Goal: Check status

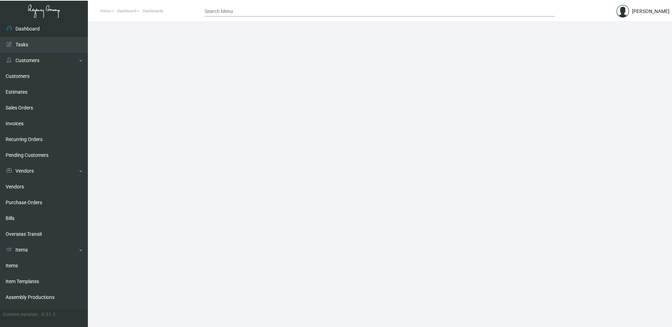
click at [268, 14] on div "Search Menu" at bounding box center [379, 11] width 350 height 11
click at [268, 14] on input "Search Menu" at bounding box center [379, 12] width 350 height 6
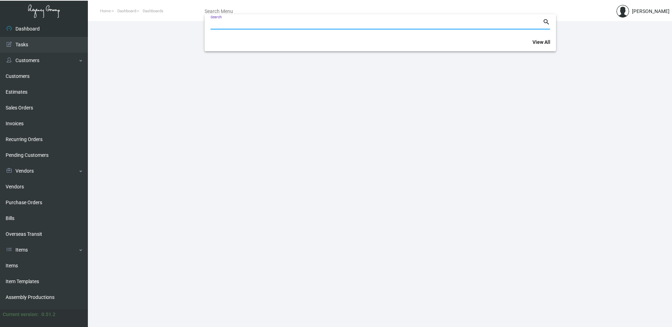
click at [265, 21] on div "Search" at bounding box center [376, 23] width 332 height 11
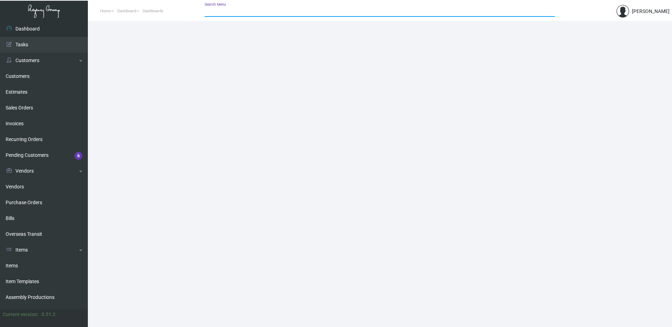
click at [261, 15] on div "Search Menu" at bounding box center [379, 11] width 350 height 11
click at [261, 13] on input "Search Menu" at bounding box center [379, 12] width 350 height 6
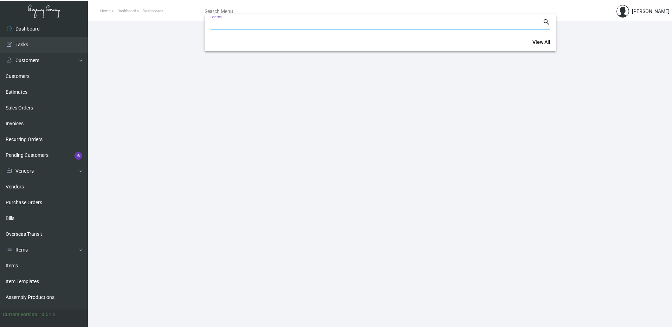
click at [257, 23] on input "Search" at bounding box center [376, 24] width 332 height 6
paste input "107564"
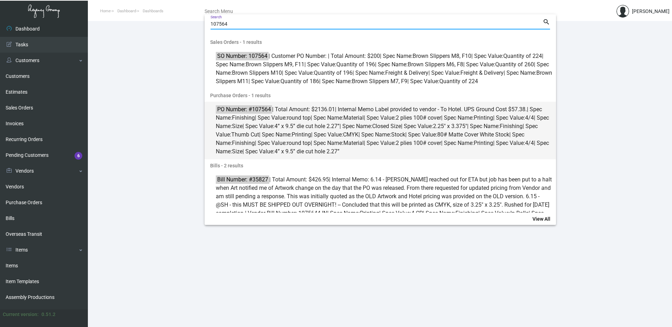
type input "107564"
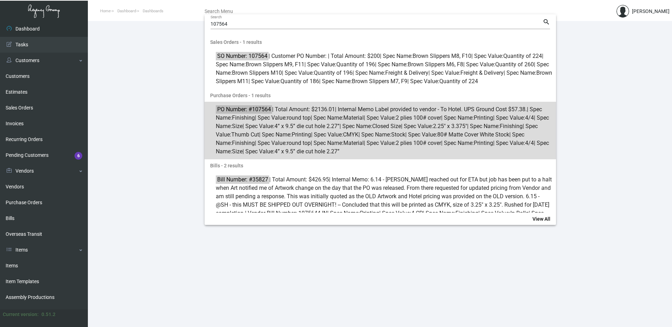
click at [282, 122] on span "PO Number: #107564 | Total Amount: $2136.01 | Internal Memo Label provided to v…" at bounding box center [384, 130] width 337 height 51
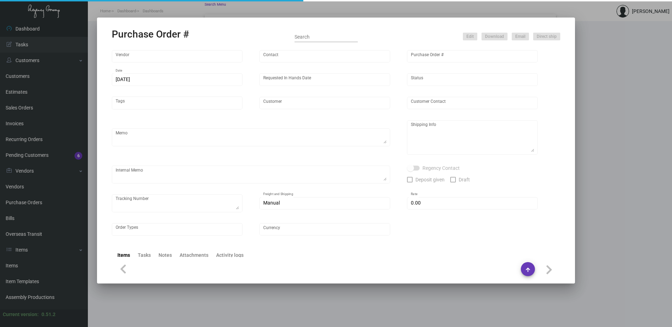
type input "Team Concept"
type input "[PERSON_NAME]"
type input "107564"
type input "[DATE]"
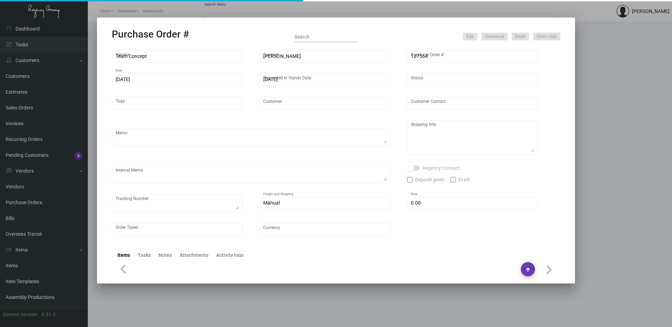
type input "Hotel Continental"
type input "[PERSON_NAME]"
type textarea "Quote - 19504 / 20353 - Please send proofs for approval / When ready to ship, c…"
type textarea "Hotel Continental - [PERSON_NAME] Sales Manager [STREET_ADDRESS][PERSON_NAME]"
type textarea "Label provided to vendor - To Hotel. UPS Ground Cost $57.38."
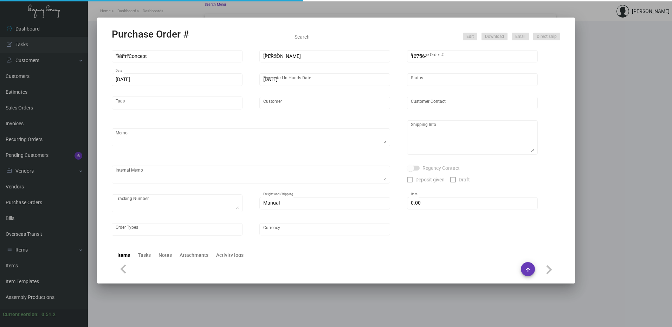
type input "$ 0.00"
type input "United States Dollar $"
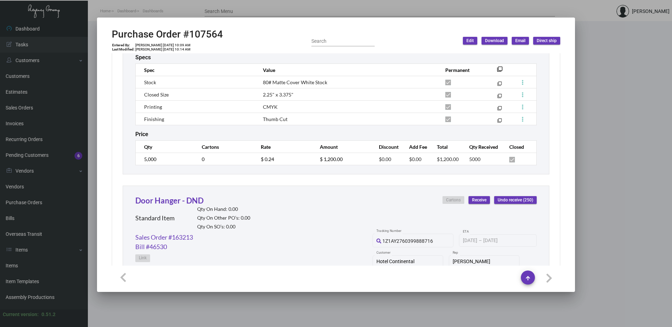
scroll to position [351, 0]
